Goal: Task Accomplishment & Management: Manage account settings

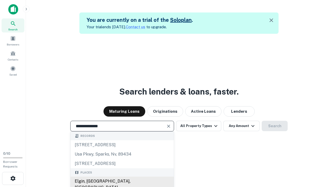
click at [122, 181] on div "Elgin, [GEOGRAPHIC_DATA], [GEOGRAPHIC_DATA]" at bounding box center [122, 184] width 103 height 16
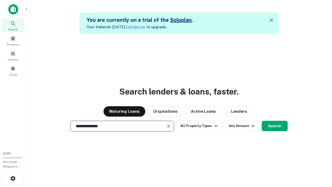
scroll to position [8, 0]
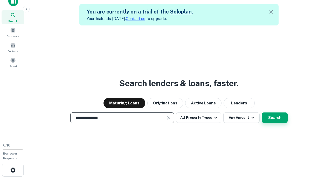
type input "**********"
click at [262, 112] on button "Search" at bounding box center [275, 117] width 26 height 10
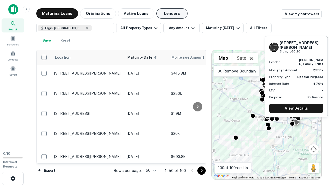
click at [172, 13] on button "Lenders" at bounding box center [171, 13] width 31 height 10
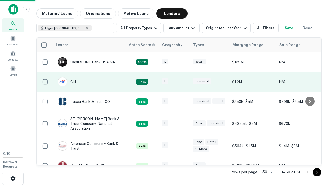
click at [184, 82] on div "IL" at bounding box center [175, 81] width 26 height 7
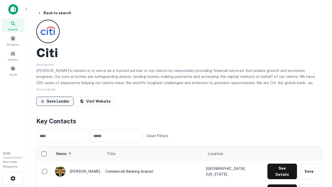
click at [55, 101] on button "Save Lender" at bounding box center [54, 100] width 37 height 9
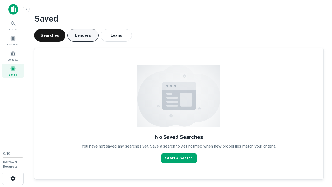
click at [83, 35] on button "Lenders" at bounding box center [82, 35] width 31 height 12
